Goal: Task Accomplishment & Management: Complete application form

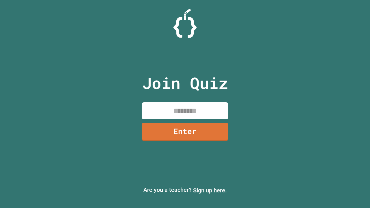
click at [210, 191] on link "Sign up here." at bounding box center [210, 190] width 34 height 7
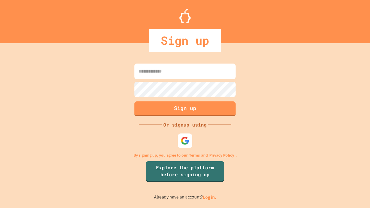
click at [210, 197] on link "Log in." at bounding box center [209, 197] width 13 height 6
